Goal: Transaction & Acquisition: Purchase product/service

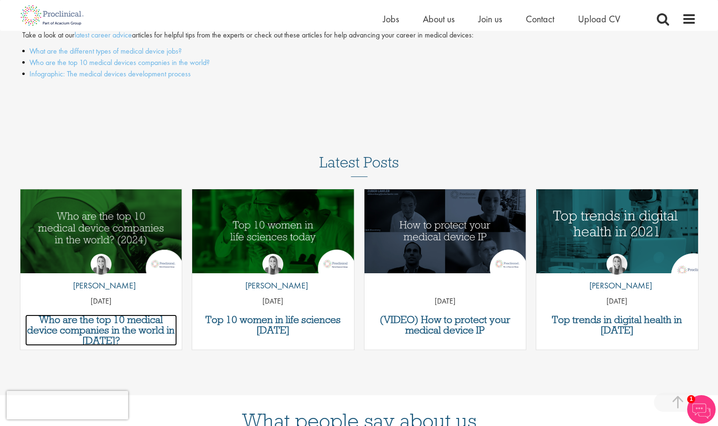
scroll to position [1058, 0]
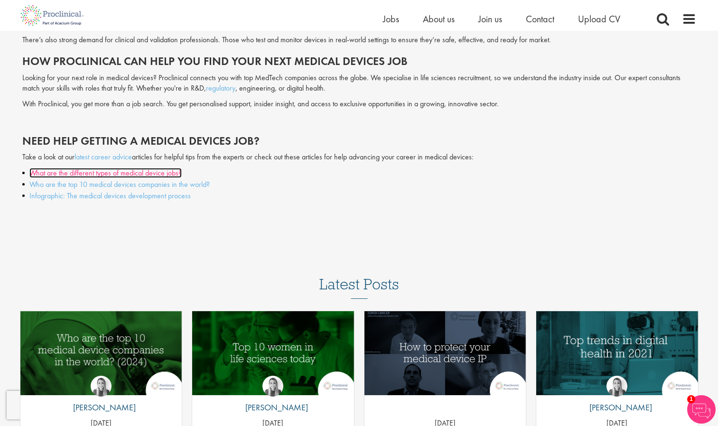
click at [170, 175] on link "What are the different types of medical device jobs?" at bounding box center [105, 173] width 152 height 10
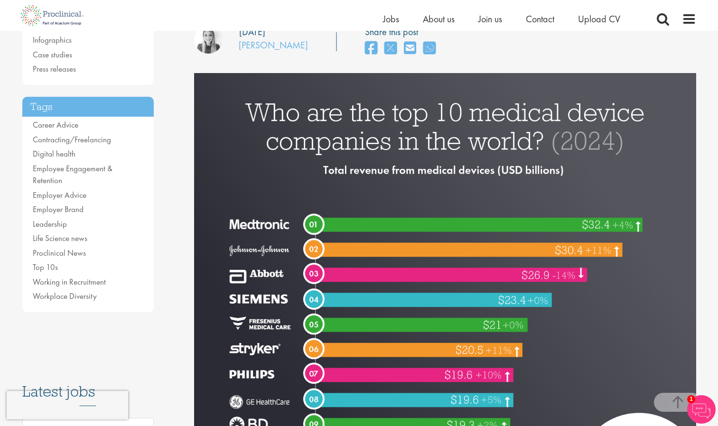
scroll to position [142, 0]
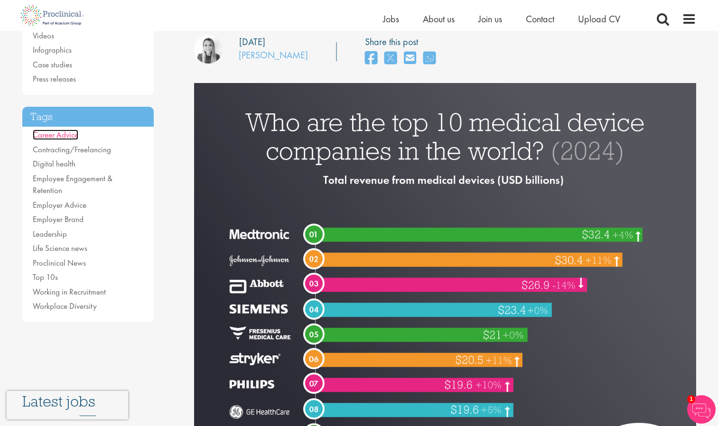
click at [56, 140] on link "Career Advice" at bounding box center [56, 134] width 46 height 10
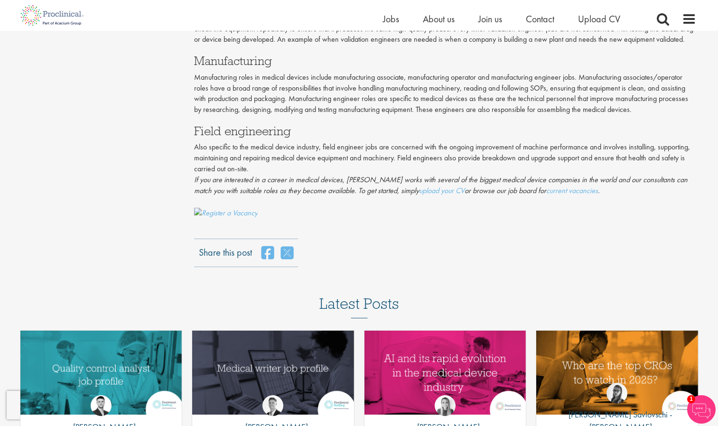
scroll to position [901, 0]
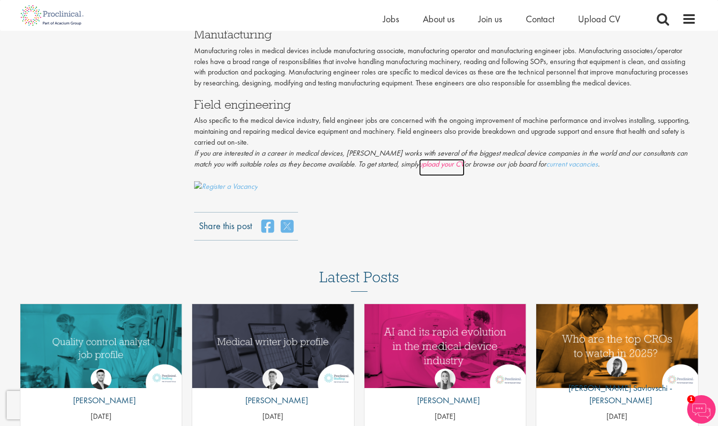
click at [419, 176] on link "upload your CV" at bounding box center [442, 167] width 46 height 17
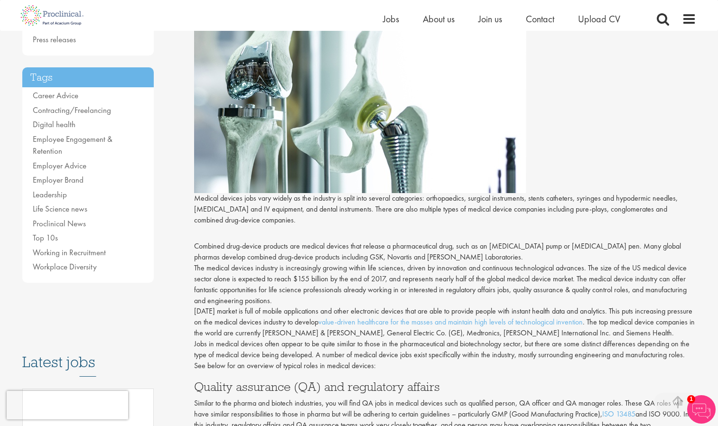
scroll to position [95, 0]
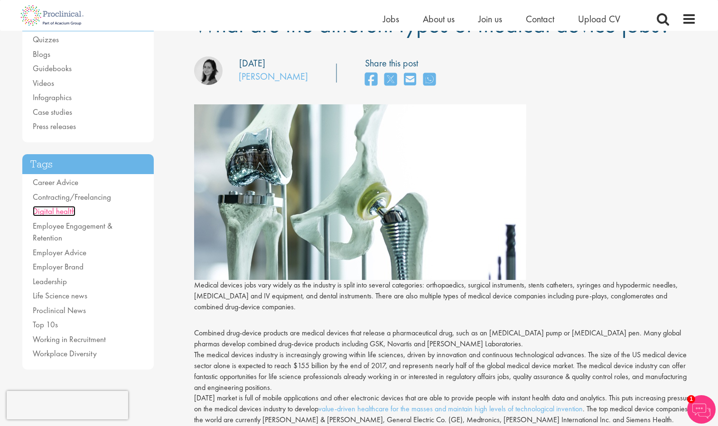
click at [67, 216] on link "Digital health" at bounding box center [54, 211] width 43 height 10
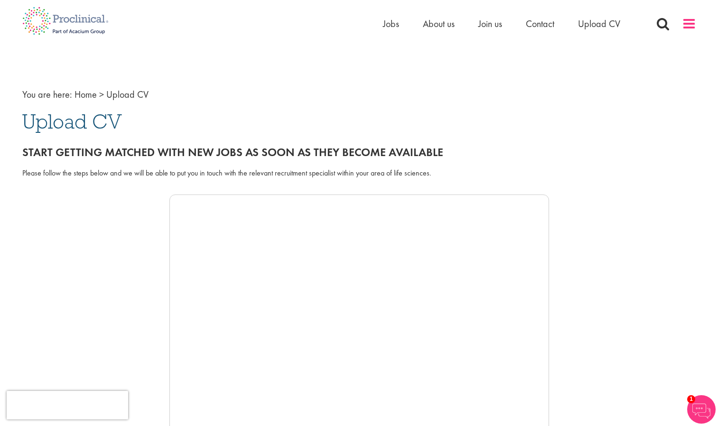
click at [683, 30] on span at bounding box center [689, 24] width 14 height 14
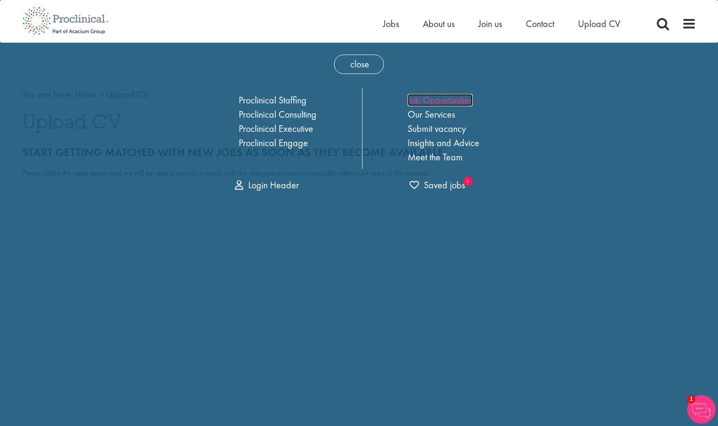
click at [462, 102] on link "Job Opportunities" at bounding box center [439, 100] width 65 height 12
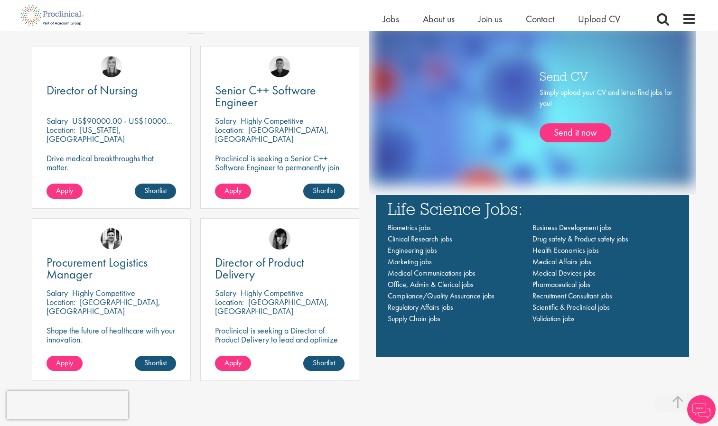
scroll to position [664, 0]
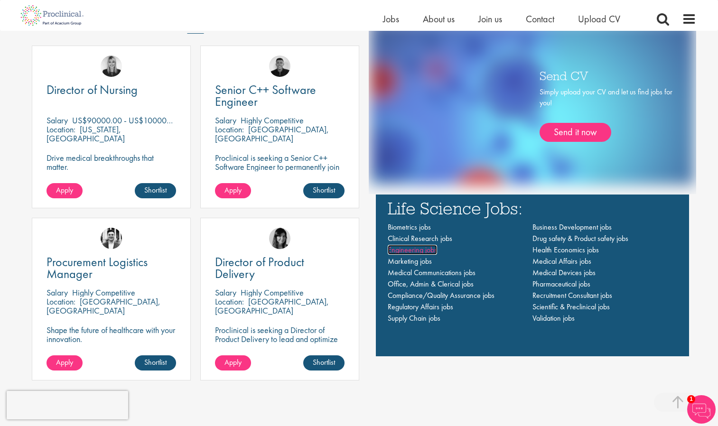
click at [430, 251] on span "Engineering jobs" at bounding box center [412, 250] width 49 height 10
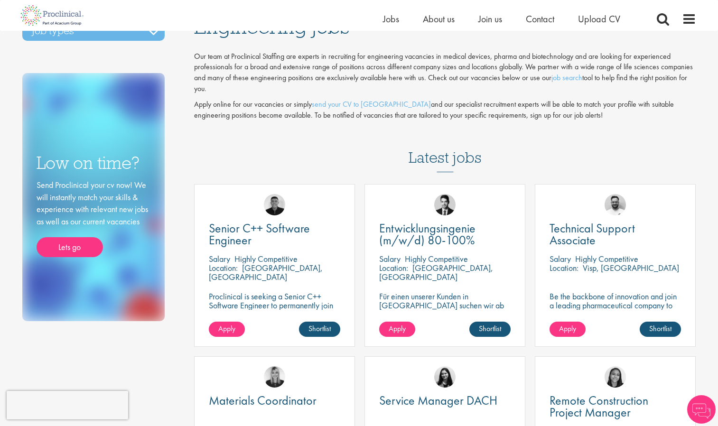
scroll to position [46, 0]
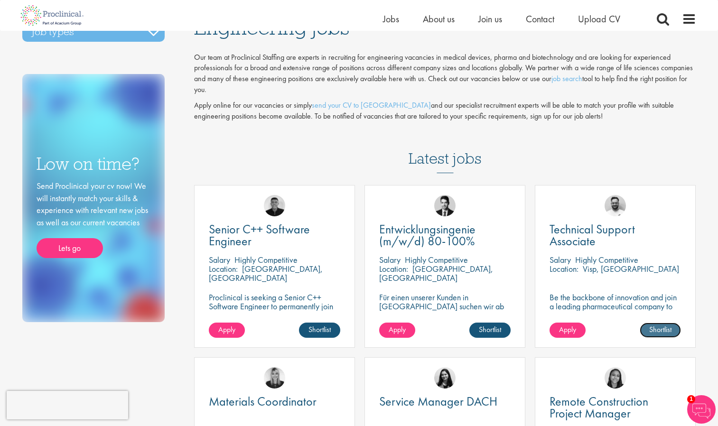
click at [654, 328] on link "Shortlist" at bounding box center [659, 330] width 41 height 15
click at [642, 295] on p "Be the backbone of innovation and join a leading pharmaceutical company to help…" at bounding box center [614, 311] width 131 height 36
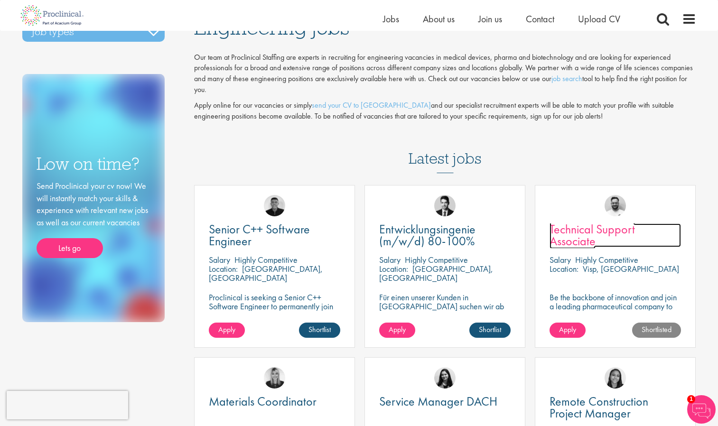
click at [573, 236] on span "Technical Support Associate" at bounding box center [591, 235] width 85 height 28
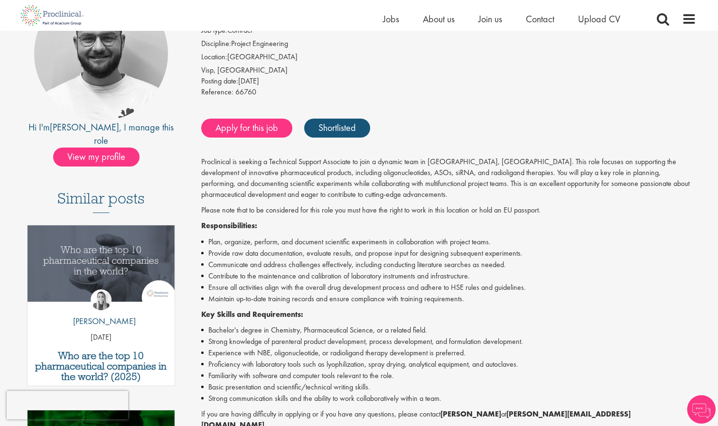
scroll to position [142, 0]
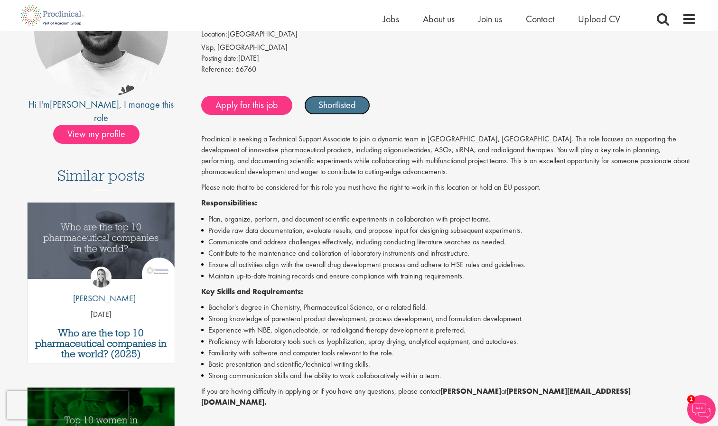
click at [313, 110] on link "Shortlisted" at bounding box center [337, 105] width 66 height 19
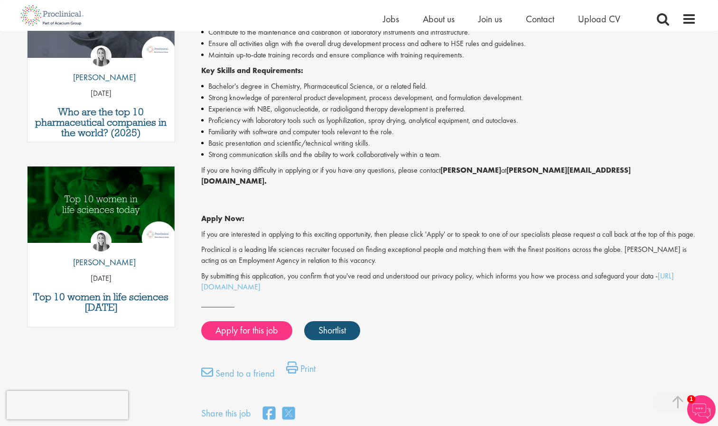
scroll to position [379, 0]
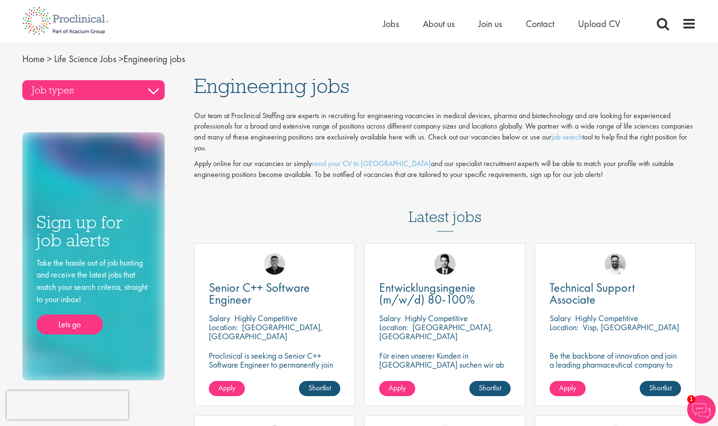
click at [143, 97] on h3 "Job types" at bounding box center [93, 90] width 142 height 20
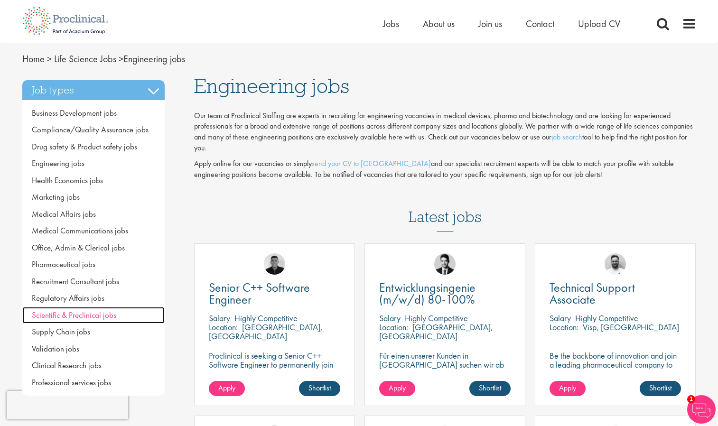
click at [111, 317] on span "Scientific & Preclinical jobs" at bounding box center [74, 315] width 84 height 10
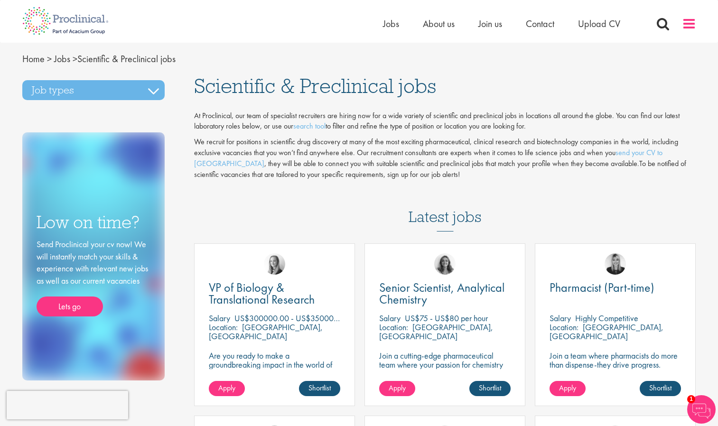
click at [682, 27] on span at bounding box center [689, 24] width 14 height 14
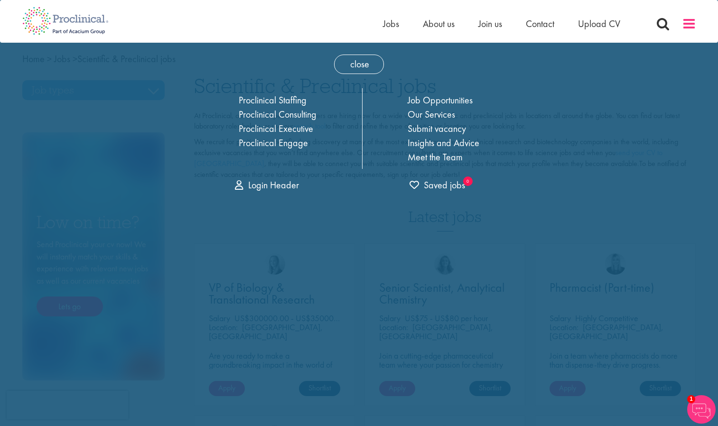
click at [682, 27] on span at bounding box center [689, 24] width 14 height 14
